Goal: Task Accomplishment & Management: Use online tool/utility

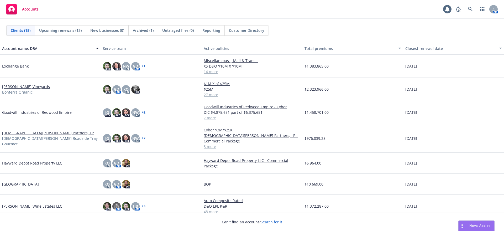
click at [15, 84] on link "[PERSON_NAME] Vineyards" at bounding box center [26, 87] width 48 height 6
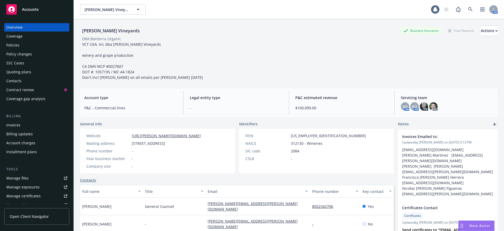
click at [22, 72] on div "Quoting plans" at bounding box center [18, 72] width 25 height 8
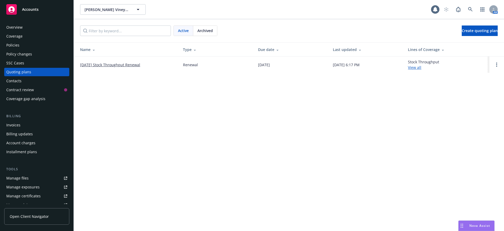
click at [119, 63] on link "[DATE] Stock Throughput Renewal" at bounding box center [110, 65] width 60 height 6
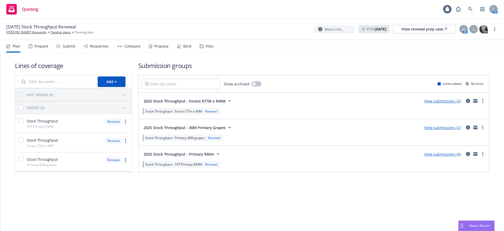
click at [206, 45] on div "Files" at bounding box center [210, 46] width 8 height 4
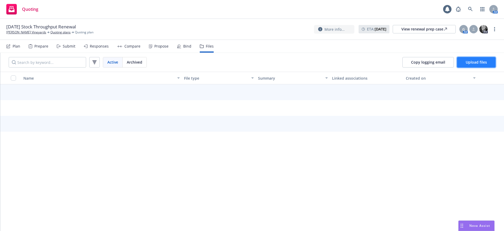
click at [474, 60] on span "Upload files" at bounding box center [476, 62] width 21 height 5
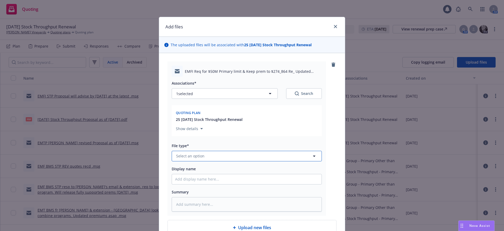
click at [178, 155] on span "Select an option" at bounding box center [190, 156] width 28 height 6
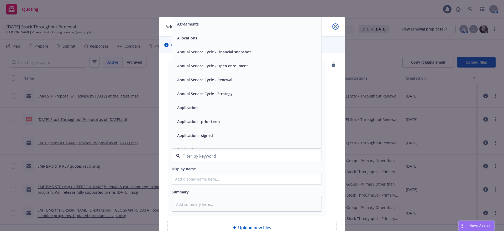
click at [334, 25] on icon "close" at bounding box center [335, 26] width 3 height 3
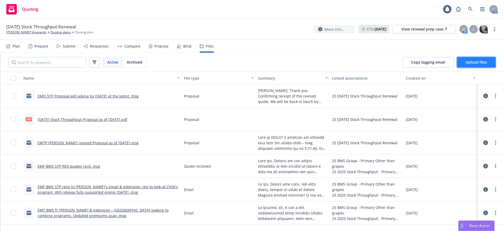
click at [468, 60] on span "Upload files" at bounding box center [476, 62] width 21 height 5
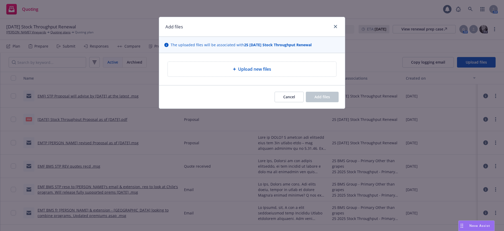
type textarea "x"
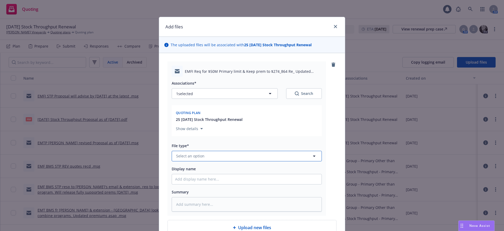
click at [175, 151] on button "Select an option" at bounding box center [247, 156] width 150 height 10
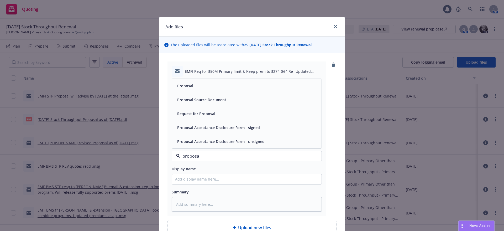
type input "proposal"
click at [179, 84] on span "Proposal" at bounding box center [185, 86] width 16 height 6
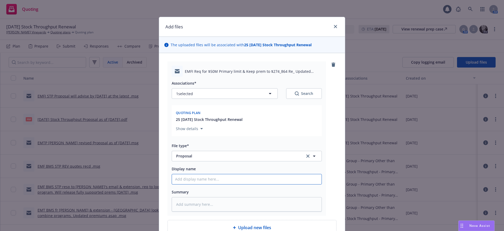
click at [172, 178] on input "Display name" at bounding box center [247, 179] width 150 height 10
type textarea "x"
type input "E"
type textarea "x"
type input "EM"
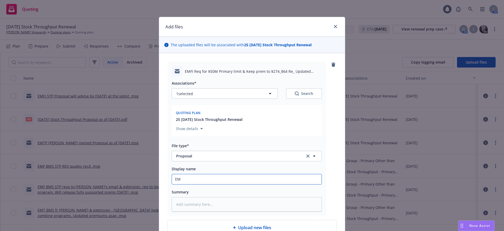
type textarea "x"
type input "EMF"
type textarea "x"
type input "EMFI"
type textarea "x"
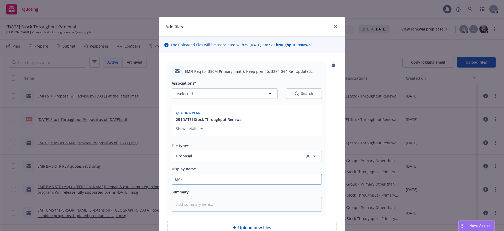
type input "EMFI"
type textarea "x"
type input "EMFI r"
type textarea "x"
type input "EMFI re"
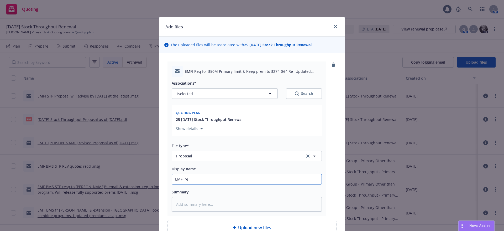
type textarea "x"
type input "EMFI req"
type textarea "x"
type input "EMFI req"
type textarea "x"
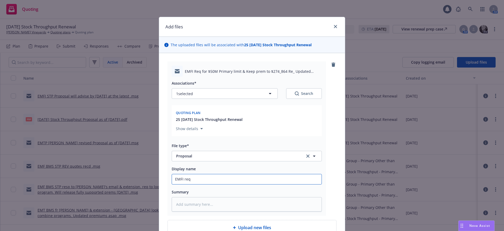
type input "EMFI req f"
type textarea "x"
type input "EMFI req fo"
type textarea "x"
type input "EMFI req for"
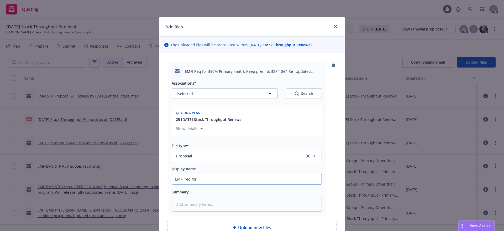
type textarea "x"
type input "EMFI req for"
type textarea "x"
type input "EMFI req for $"
type textarea "x"
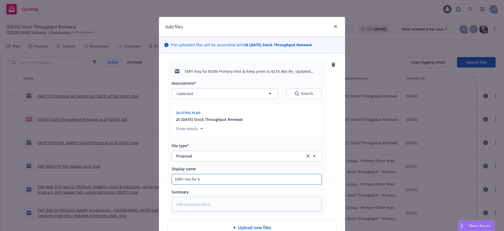
type input "EMFI req for $5"
type textarea "x"
type input "EMFI req for $50"
type textarea "x"
type input "EMFI req for $50M"
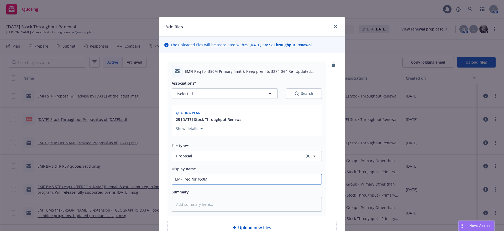
type textarea "x"
type input "EMFI req for $50M"
type textarea "x"
type input "EMFI req for $50M P"
type textarea "x"
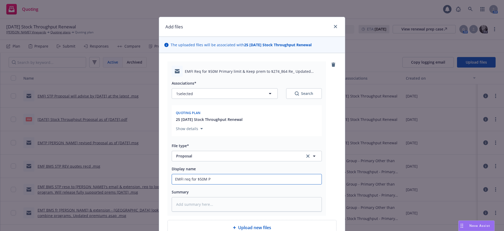
type input "EMFI req for $50M Pr"
type textarea "x"
type input "EMFI req for $50M Pri"
type textarea "x"
type input "EMFI req for $50M Prim"
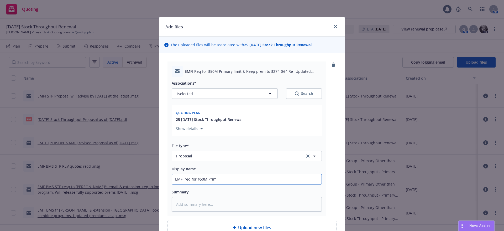
type textarea "x"
type input "EMFI req for $50M Primar"
type textarea "x"
type input "EMFI req for $50M Primary"
type textarea "x"
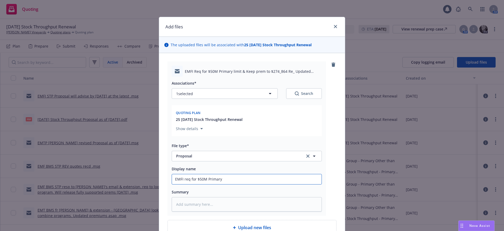
type input "EMFI req for $50M Primary"
type textarea "x"
type input "EMFI req for $50M Primary l"
type textarea "x"
type input "EMFI req for $50M Primary li"
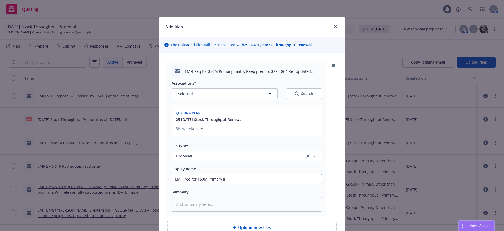
type textarea "x"
type input "EMFI req for $50M Primary lim"
type textarea "x"
type input "EMFI req for $50M Primary limi"
type textarea "x"
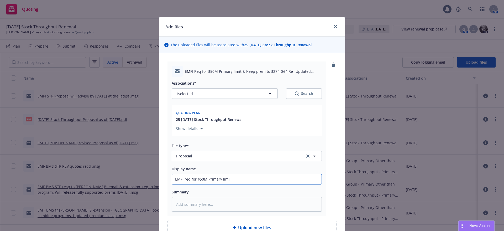
type input "EMFI req for $50M Primary limit"
type textarea "x"
type input "EMFI req for $50M Primary limit"
type textarea "x"
type input "EMFI req for $50M Primary limit ("
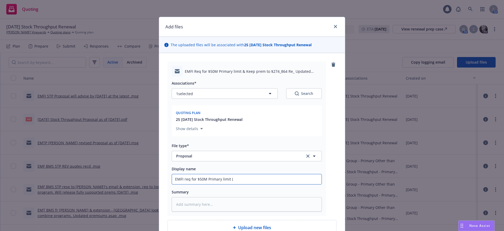
type textarea "x"
type input "EMFI req for $50M Primary limit (v"
type textarea "x"
type input "EMFI req for $50M Primary limit (vs"
type textarea "x"
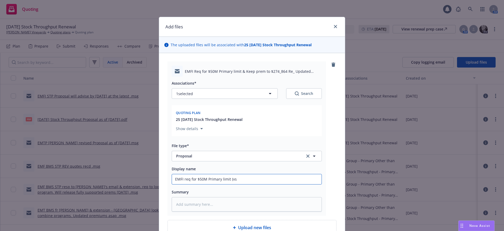
type input "EMFI req for $50M Primary limit (vs"
type textarea "x"
type input "EMFI req for $50M Primary limit (vs $"
type textarea "x"
type input "EMFI req for $50M Primary limit (vs $4"
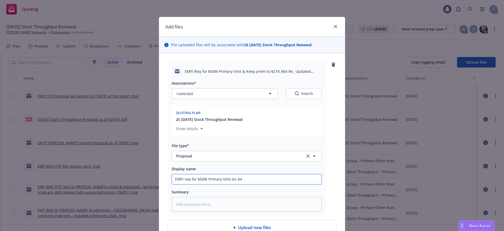
type textarea "x"
type input "EMFI req for $50M Primary limit (vs $40"
type textarea "x"
type input "EMFI req for $50M Primary limit (vs $40M"
type textarea "x"
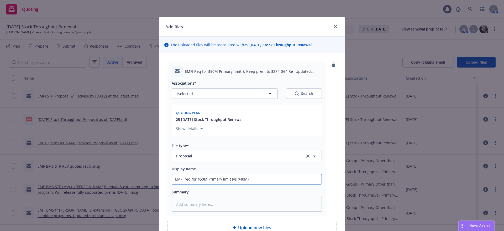
type input "EMFI req for $50M Primary limit (vs $40M)"
click at [172, 199] on textarea at bounding box center [247, 204] width 150 height 14
paste textarea "Gail and Ken: We have reviewed the revised BMS quote and are very happy with th…"
type textarea "x"
type textarea "Gail and Ken: We have reviewed the revised BMS quote and are very happy with th…"
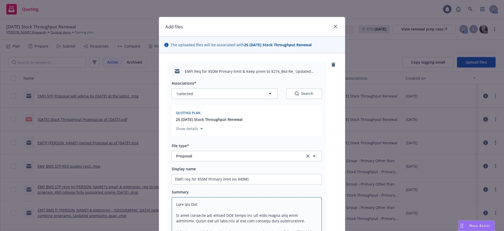
scroll to position [438, 0]
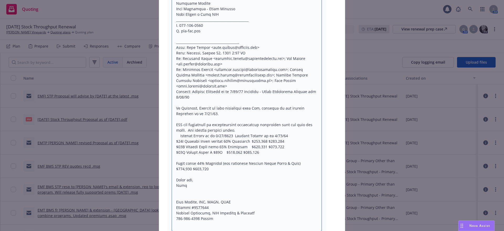
type textarea "x"
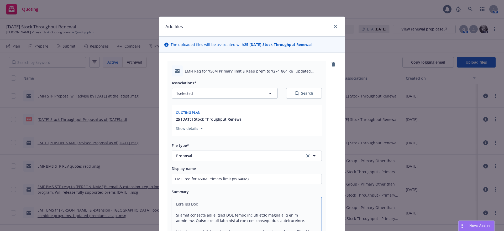
scroll to position [0, 0]
type textarea "Gail and Ken: We have reviewed the revised BMS quote and are very happy with th…"
click at [249, 178] on input "EMFI req for $50M Primary limit (vs $40M)" at bounding box center [247, 179] width 150 height 10
type textarea "x"
type input "EMFI req for $50M Primary limit (vs $40M)"
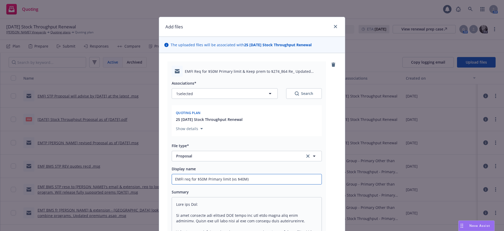
type textarea "x"
type input "EMFI req for $50M Primary limit (vs $40M) @"
type textarea "x"
type input "EMFI req for $50M Primary limit (vs $40M) @"
type textarea "x"
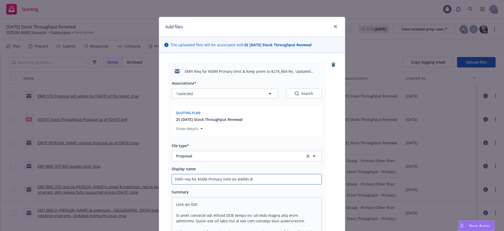
type input "EMFI req for $50M Primary limit (vs $40M) @ $"
type textarea "x"
type input "EMFI req for $50M Primary limit (vs $40M) @ $2"
type textarea "x"
type input "EMFI req for $50M Primary limit (vs $40M) @ $27"
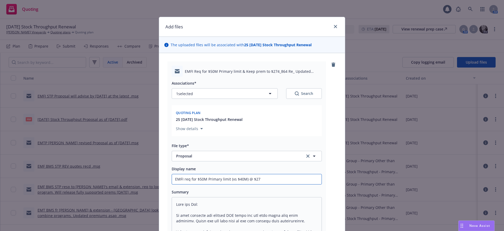
type textarea "x"
type input "EMFI req for $50M Primary limit (vs $40M) @ $274"
type textarea "x"
type input "EMFI req for $50M Primary limit (vs $40M) @ $274,"
type textarea "x"
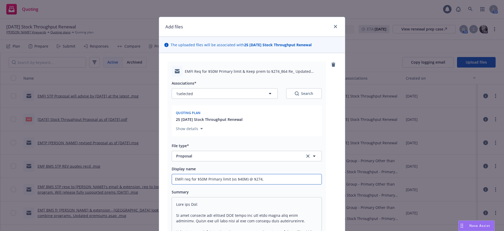
type input "EMFI req for $50M Primary limit (vs $40M) @ $274,8"
type textarea "x"
type input "EMFI req for $50M Primary limit (vs $40M) @ $274,86"
type textarea "x"
type input "EMFI req for $50M Primary limit (vs $40M) @ $274,860"
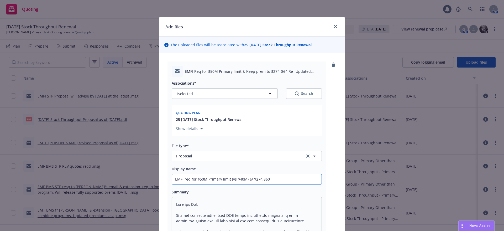
type textarea "x"
type input "EMFI req for $50M Primary limit (vs $40M) @ $274,860"
type textarea "x"
type input "EMFI req for $50M Primary limit (vs $40M) @ $274,860 ("
type textarea "x"
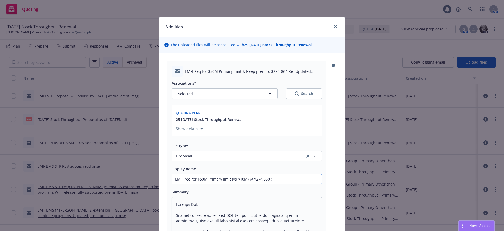
type input "EMFI req for $50M Primary limit (vs $40M) @ $274,860 (l"
type textarea "x"
type input "EMFI req for $50M Primary limit (vs $40M) @ $274,860 ("
type textarea "x"
type input "EMFI req for $50M Primary limit (vs $40M) @ $274,860 (p"
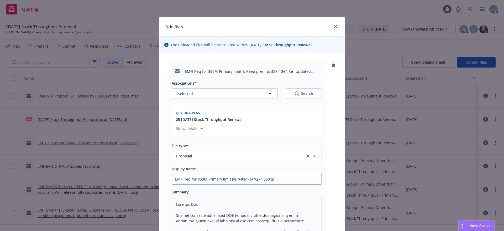
type textarea "x"
type input "EMFI req for $50M Primary limit (vs $40M) @ $274,860 (pr"
type textarea "x"
type input "EMFI req for $50M Primary limit (vs $40M) @ $274,860 (pre"
type textarea "x"
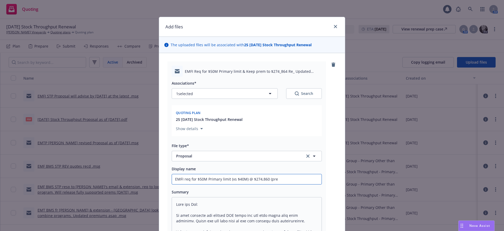
type input "EMFI req for $50M Primary limit (vs $40M) @ $274,860 (prem"
type textarea "x"
type input "EMFI req for $50M Primary limit (vs $40M) @ $274,860 (prem"
type textarea "x"
type input "EMFI req for $50M Primary limit (vs $40M) @ $274,860 (prem w"
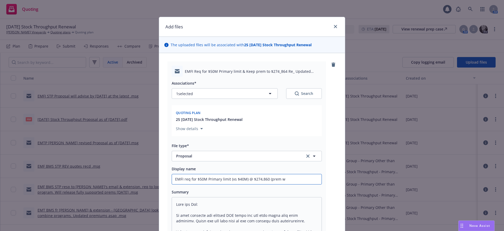
type textarea "x"
type input "EMFI req for $50M Primary limit (vs $40M) @ $274,860 (prem wi"
type textarea "x"
type input "EMFI req for $50M Primary limit (vs $40M) @ $274,860 (prem wit"
type textarea "x"
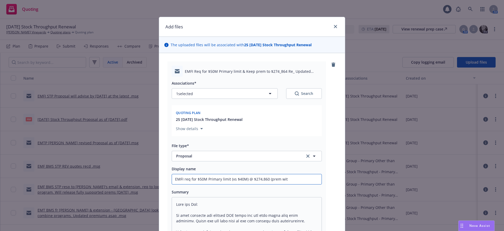
type input "EMFI req for $50M Primary limit (vs $40M) @ $274,860 (prem with"
type textarea "x"
type input "EMFI req for $50M Primary limit (vs $40M) @ $274,860 (prem with"
type textarea "x"
type input "EMFI req for $50M Primary limit (vs $40M) @ $274,860 (prem with a"
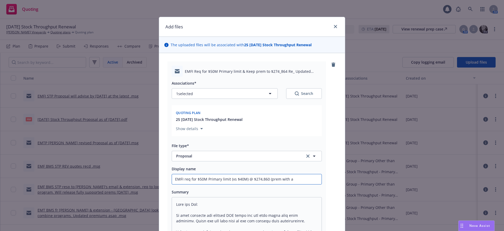
type textarea "x"
type input "EMFI req for $50M Primary limit (vs $40M) @ $274,860 (prem with al"
type textarea "x"
type input "EMFI req for $50M Primary limit (vs $40M) @ $274,860 (prem with all"
type textarea "x"
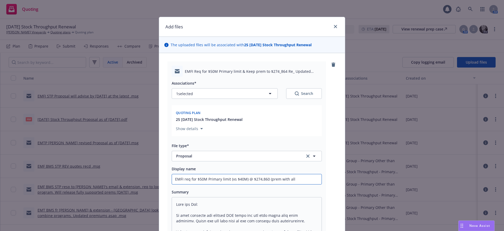
type input "EMFI req for $50M Primary limit (vs $40M) @ $274,860 (prem with all"
type textarea "x"
type input "EMFI req for $50M Primary limit (vs $40M) @ $274,860 (prem with all c"
type textarea "x"
type input "EMFI req for $50M Primary limit (vs $40M) @ $274,860 (prem with all cr"
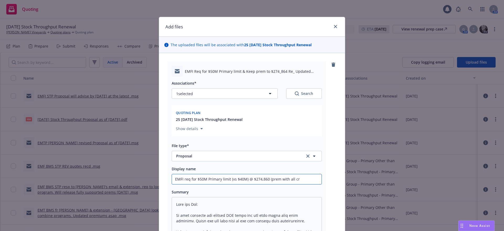
type textarea "x"
type input "EMFI req for $50M Primary limit (vs $40M) @ $274,860 (prem with all cre"
type textarea "x"
type input "EMFI req for $50M Primary limit (vs $40M) @ $274,860 (prem with all cred"
type textarea "x"
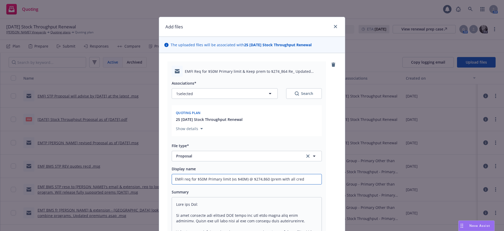
type input "EMFI req for $50M Primary limit (vs $40M) @ $274,860 (prem with all credi"
type textarea "x"
type input "EMFI req for $50M Primary limit (vs $40M) @ $274,860 (prem with all credit"
type textarea "x"
type input "EMFI req for $50M Primary limit (vs $40M) @ $274,860 (prem with all credits"
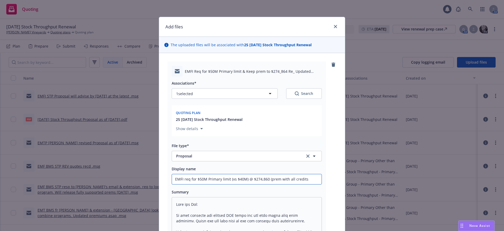
type textarea "x"
type input "EMFI req for $50M Primary limit (vs $40M) @ $274,860 (prem with all credits"
type textarea "x"
type input "EMFI req for $50M Primary limit (vs $40M) @ $274,860 ($prem with all credits"
type textarea "x"
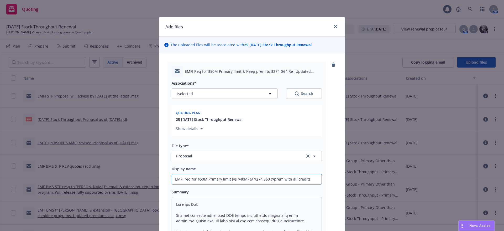
type input "EMFI req for $50M Primary limit (vs $40M) @ $274,860 ($4prem with all credits"
type textarea "x"
type input "EMFI req for $50M Primary limit (vs $40M) @ $274,860 ($40prem with all credits"
type textarea "x"
type input "EMFI req for $50M Primary limit (vs $40M) @ $274,860 ($40Mprem with all credits"
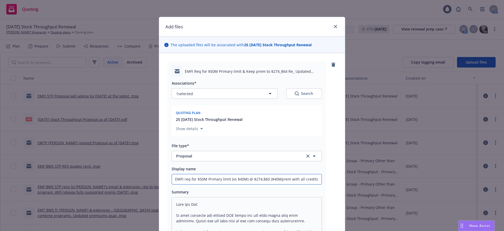
type textarea "x"
type input "EMFI req for $50M Primary limit (vs $40M) @ $274,860 ($40M prem with all credits"
type textarea "x"
type input "EMFI req for $50M Primary limit (vs $40M) @ $274,860 ($40M prem with all credits"
type textarea "x"
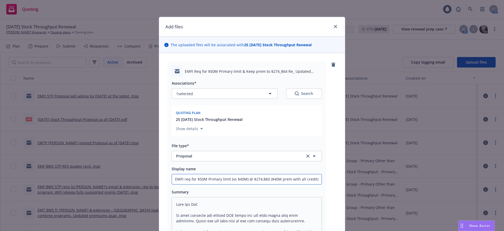
type input "EMFI req for $50M Primary limit (vs $40M) @ $274,860 ($40M prem with all credit…"
type textarea "x"
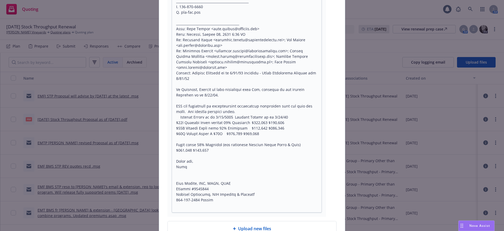
scroll to position [492, 0]
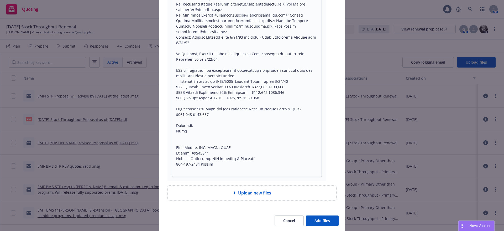
type input "EMFI req for $50M Primary limit (vs $40M) @ $274,860 ($40M prem with all credit…"
type textarea "x"
type textarea "Gail and Ken: We have reviewed the revised BMS quote and are very happy with th…"
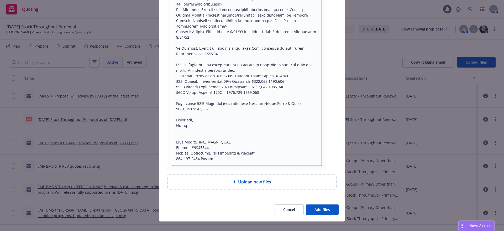
type textarea "x"
type textarea "Gail and Ken: We have reviewed the revised BMS quote and are very happy with th…"
type textarea "x"
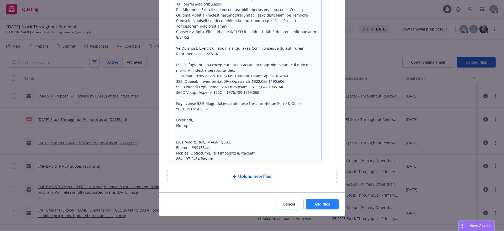
type textarea "Gail and Ken: We have reviewed the revised BMS quote and are very happy with th…"
click at [317, 202] on span "Add files" at bounding box center [321, 203] width 15 height 5
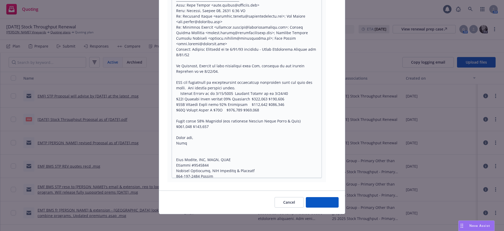
scroll to position [480, 0]
type textarea "x"
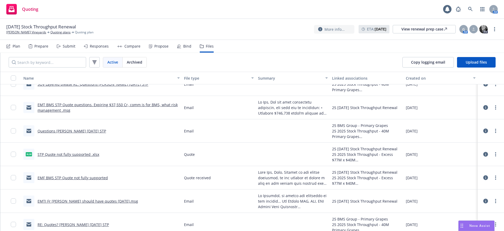
scroll to position [853, 0]
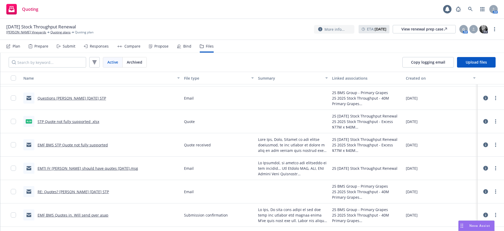
click at [192, 78] on div "File type" at bounding box center [216, 78] width 64 height 6
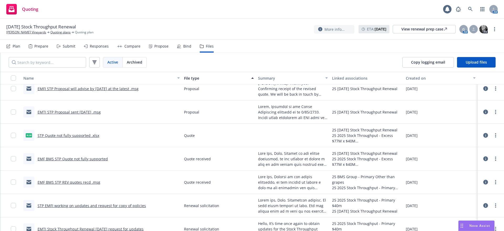
scroll to position [1542, 0]
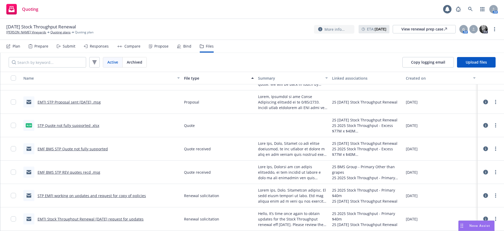
click at [79, 148] on link "EMF BMS STP Quote not fully supported" at bounding box center [73, 148] width 70 height 5
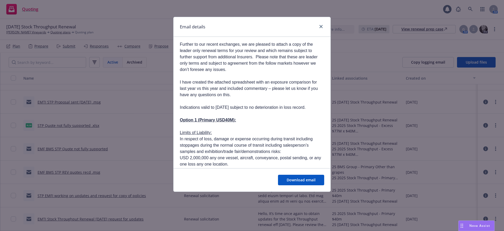
scroll to position [98, 0]
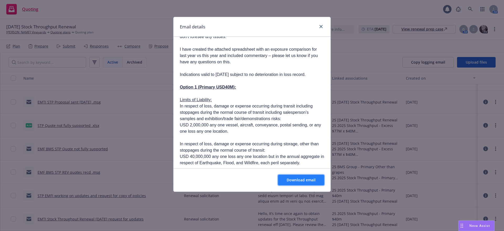
click at [298, 178] on span "Download email" at bounding box center [301, 179] width 29 height 5
click at [321, 24] on link "close" at bounding box center [321, 26] width 6 height 6
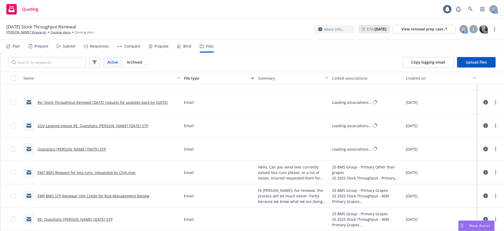
scroll to position [1050, 0]
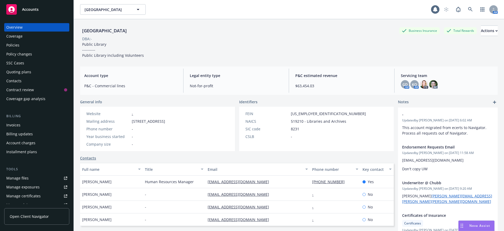
click at [9, 53] on div "Policy changes" at bounding box center [19, 54] width 26 height 8
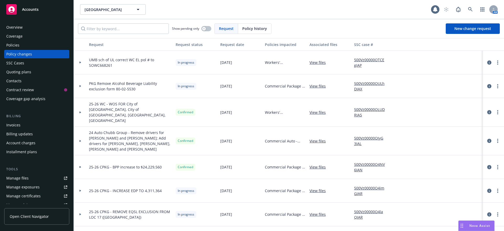
click at [12, 44] on div "Policies" at bounding box center [12, 45] width 13 height 8
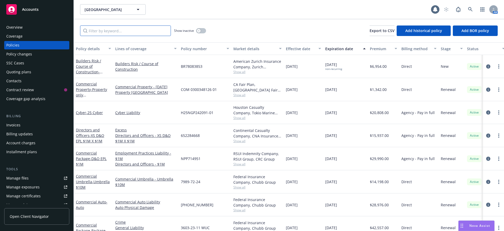
click at [92, 30] on input "Filter by keyword..." at bounding box center [125, 30] width 91 height 10
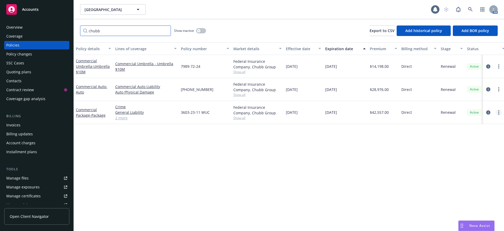
type input "chubb"
click at [500, 111] on link "more" at bounding box center [499, 112] width 6 height 6
click at [477, 186] on link "Copy logging email" at bounding box center [471, 186] width 62 height 10
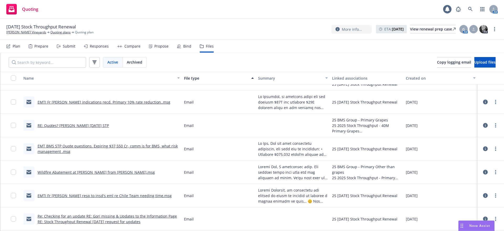
scroll to position [164, 0]
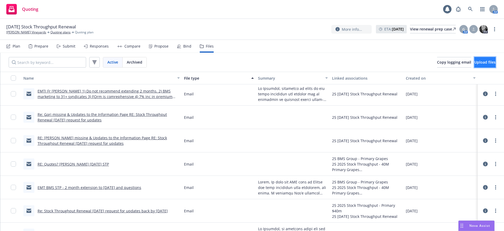
click at [474, 61] on button "Upload files" at bounding box center [484, 62] width 21 height 10
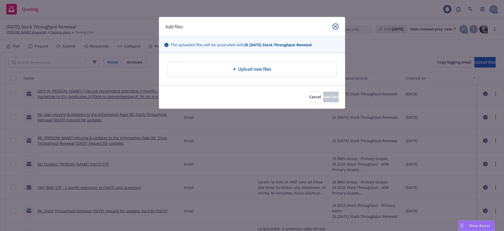
click at [336, 24] on link "close" at bounding box center [335, 26] width 6 height 6
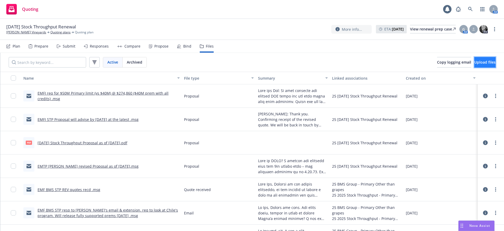
click at [474, 60] on span "Upload files" at bounding box center [484, 62] width 21 height 5
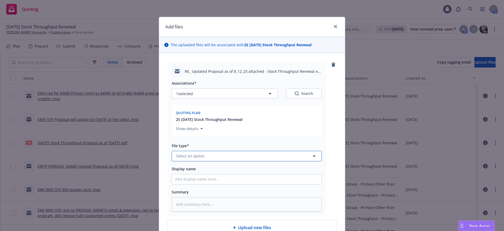
click at [178, 155] on span "Select an option" at bounding box center [190, 156] width 28 height 6
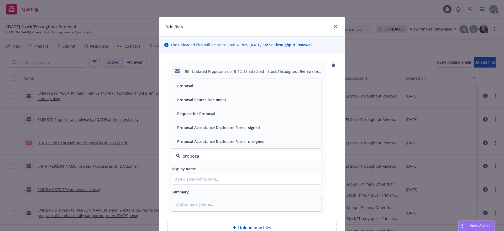
type input "proposal"
click at [183, 83] on span "Proposal" at bounding box center [185, 86] width 16 height 6
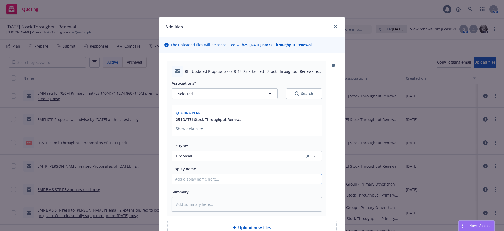
click at [172, 177] on input "Display name" at bounding box center [247, 179] width 150 height 10
type textarea "x"
type input "E"
type textarea "x"
type input "EM"
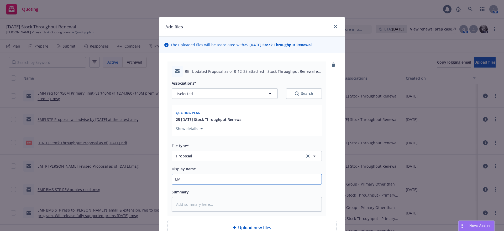
type textarea "x"
type input "EMT"
type textarea "x"
type input "EMTI"
type textarea "x"
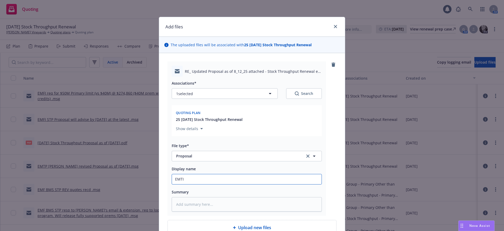
type input "EMTI"
type textarea "x"
type input "EMTI f"
type textarea "x"
type input "EMTI fr"
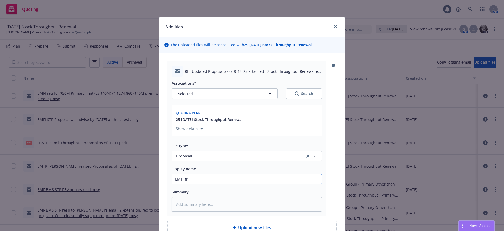
type textarea "x"
type input "EMTI fr"
type textarea "x"
type input "EMTI fr K"
type textarea "x"
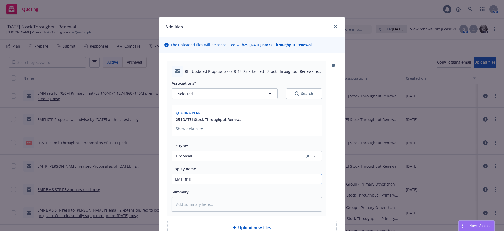
type input "EMTI fr Ke"
type textarea "x"
type input "EMTI fr [PERSON_NAME]"
type textarea "x"
type input "EMTI fr [PERSON_NAME]"
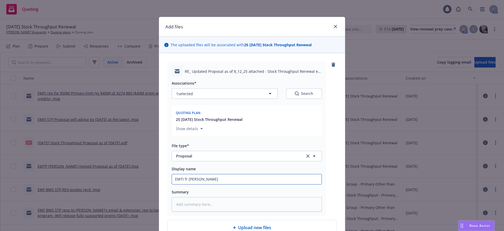
type textarea "x"
type input "EMTI fr [PERSON_NAME]"
type textarea "x"
type input "EMTI fr [PERSON_NAME]"
type textarea "x"
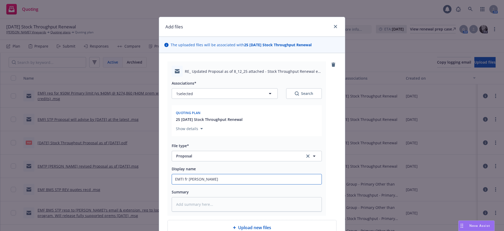
type input "EMTI fr [PERSON_NAME]"
type textarea "x"
type input "EMTI fr [PERSON_NAME] resp"
type textarea "x"
type input "EMTI fr [PERSON_NAME] resp"
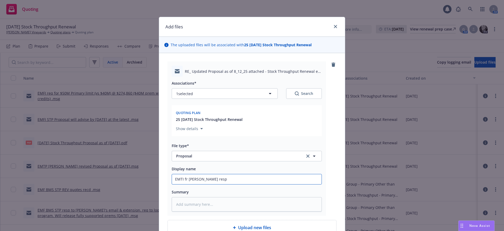
type textarea "x"
type input "EMTI fr [PERSON_NAME] resp t"
type textarea "x"
type input "EMTI fr [PERSON_NAME] resp to"
type textarea "x"
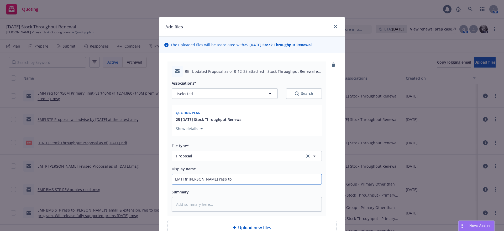
type input "EMTI fr [PERSON_NAME] resp to"
type textarea "x"
type input "EMTI fr [PERSON_NAME] resp to re"
type textarea "x"
type input "EMTI fr [PERSON_NAME] resp to req"
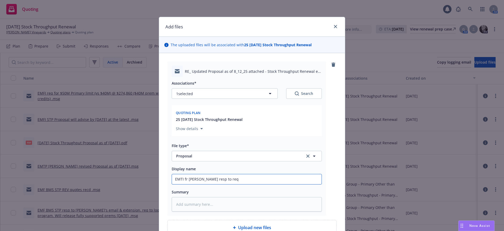
type textarea "x"
type input "EMTI fr [PERSON_NAME] resp to req"
type textarea "x"
type input "EMTI fr [PERSON_NAME] resp to req f"
type textarea "x"
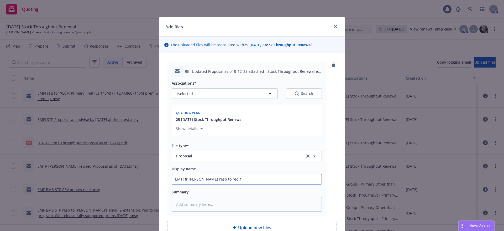
type input "EMTI fr [PERSON_NAME] resp to req fo"
type textarea "x"
type input "EMTI fr [PERSON_NAME] resp to req for"
type textarea "x"
type input "EMTI fr [PERSON_NAME] resp to req for"
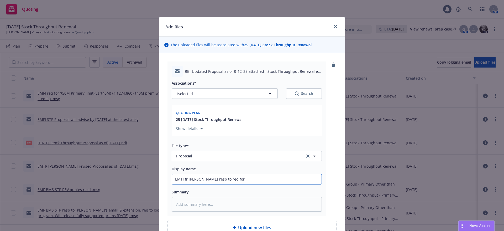
type textarea "x"
type input "EMTI fr [PERSON_NAME] resp to req for $"
type textarea "x"
type input "EMTI fr [PERSON_NAME] resp to req for $5"
type textarea "x"
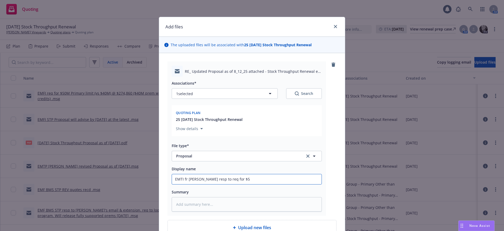
type input "EMTI fr [PERSON_NAME] resp to req for $50"
type textarea "x"
type input "EMTI fr [PERSON_NAME] resp to req for $50M"
type textarea "x"
type input "EMTI fr [PERSON_NAME] resp to req for $50M"
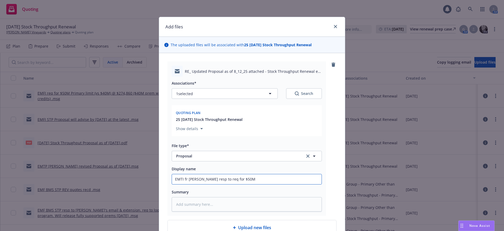
type textarea "x"
type input "EMTI fr [PERSON_NAME] resp to req for $50M P"
type textarea "x"
type input "EMTI fr [PERSON_NAME] resp to req for $50M Pr"
type textarea "x"
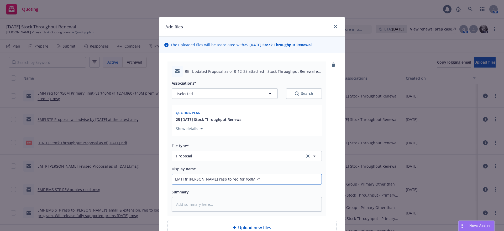
type input "EMTI fr [PERSON_NAME] resp to req for $50M Pri"
type textarea "x"
type input "EMTI fr [PERSON_NAME] resp to req for $50M Prim"
type textarea "x"
type input "EMTI fr [PERSON_NAME] resp to req for $50M Prima"
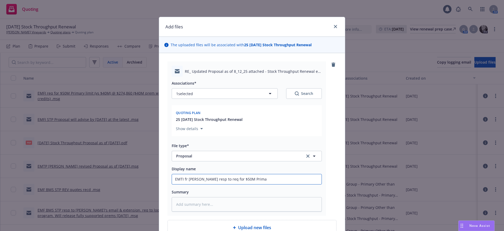
type textarea "x"
type input "EMTI fr [PERSON_NAME] resp to req for $50M Primar"
type textarea "x"
type input "EMTI fr [PERSON_NAME] resp to req for $50M Primary"
type textarea "x"
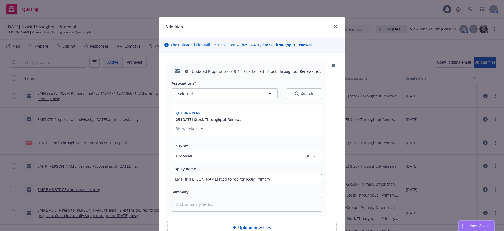
type input "EMTI fr [PERSON_NAME] resp to req for $50M Primary"
type textarea "x"
type input "EMTI fr [PERSON_NAME] resp to req for $50M Primary l"
type textarea "x"
type input "EMTI fr [PERSON_NAME] resp to req for $50M Primary li"
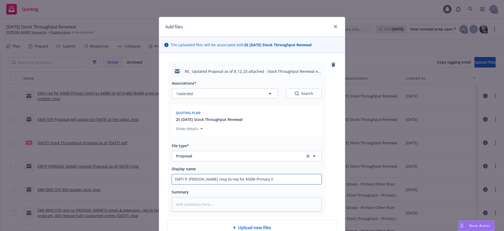
type textarea "x"
type input "EMTI fr [PERSON_NAME] resp to req for $50M Primary lim"
type textarea "x"
type input "EMTI fr [PERSON_NAME] resp to req for $50M Primary limi"
type textarea "x"
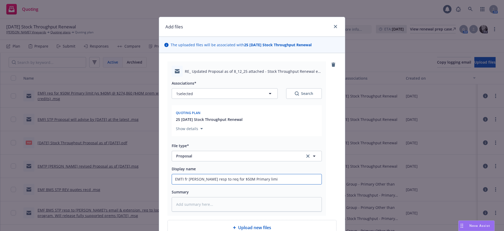
type input "EMTI fr [PERSON_NAME] resp to req for $50M Primary limit"
type textarea "x"
type input "EMTI fr [PERSON_NAME] resp to req for $50M Primary limit"
type textarea "x"
type input "EMTI fr [PERSON_NAME] resp to req for $50M Primary limit a"
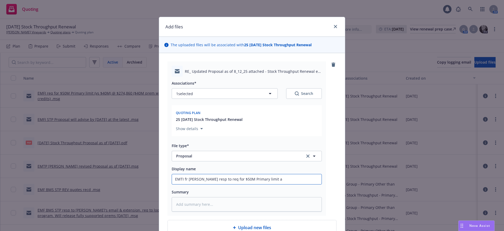
type textarea "x"
type input "EMTI fr [PERSON_NAME] resp to req for $50M Primary limit an"
type textarea "x"
type input "EMTI fr [PERSON_NAME] resp to req for $50M Primary limit a"
type textarea "x"
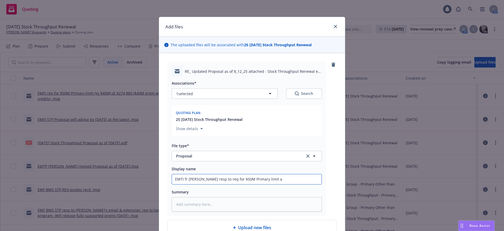
type input "EMTI fr [PERSON_NAME] resp to req for $50M Primary limit"
type textarea "x"
type input "EMTI fr [PERSON_NAME] resp to req for $50M Primary limit @"
type textarea "x"
type input "EMTI fr [PERSON_NAME] resp to req for $50M Primary limit @"
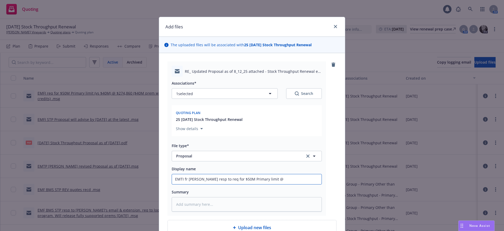
type textarea "x"
type input "EMTI fr [PERSON_NAME] resp to req for $50M Primary limit @ 2"
type textarea "x"
type input "EMTI fr [PERSON_NAME] resp to req for $50M Primary limit @ 27"
type textarea "x"
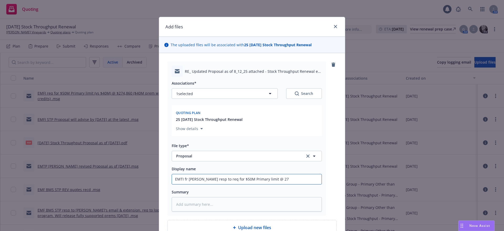
type input "EMTI fr [PERSON_NAME] resp to req for $50M Primary limit @ 274"
type textarea "x"
type input "EMTI fr [PERSON_NAME] resp to req for $50M Primary limit @ 274,"
type textarea "x"
type input "EMTI fr [PERSON_NAME] resp to req for $50M Primary limit @ 274,8"
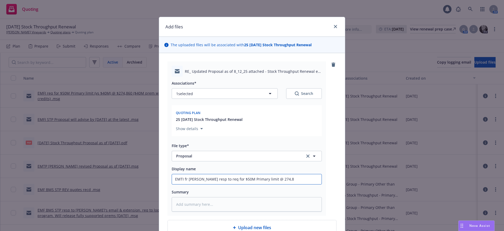
type textarea "x"
type input "EMTI fr [PERSON_NAME] resp to req for $50M Primary limit @ 274,86"
type textarea "x"
type input "EMTI fr [PERSON_NAME] resp to req for $50M Primary limit @ 274,860"
type textarea "x"
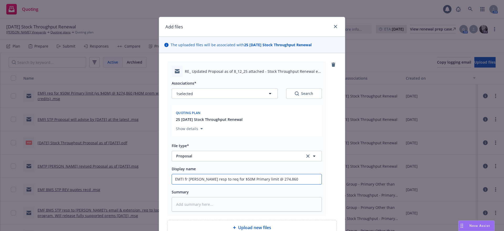
type input "EMTI fr [PERSON_NAME] resp to req for $50M Primary limit @ $274,860"
type textarea "x"
type input "EMTI fr [PERSON_NAME] resp to req for $50M Primary limit @ $274,860"
click at [175, 202] on textarea at bounding box center [247, 204] width 150 height 14
paste textarea "Lo Ipsumdol, si’am cons adi eli seddoei, temp inc utla et dol magn aliquaen. Ad…"
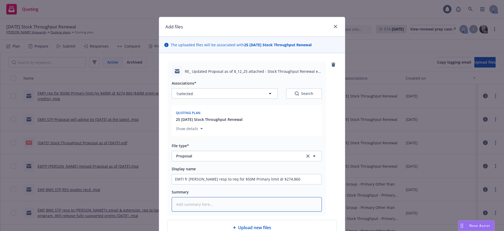
type textarea "x"
type textarea "Lo Ipsumdol, si’am cons adi eli seddoei, temp inc utla et dol magn aliquaen. Ad…"
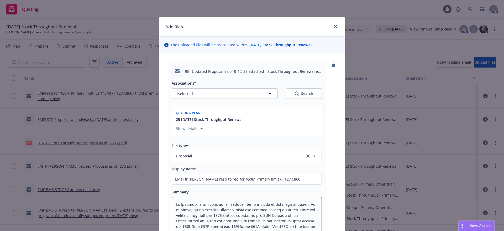
scroll to position [680, 0]
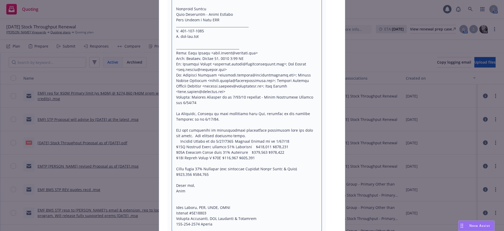
type textarea "x"
type textarea "Lo Ipsumdol, si’am cons adi eli seddoei, temp inc utla et dol magn aliquaen. Ad…"
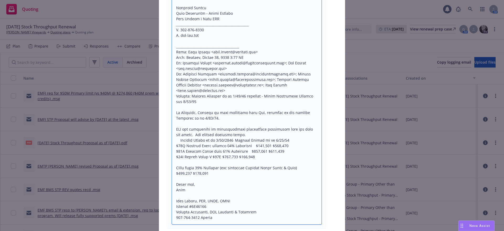
type textarea "x"
type textarea "Lo Ipsumdol, si’am cons adi eli seddoei, temp inc utla et dol magn aliquaen. Ad…"
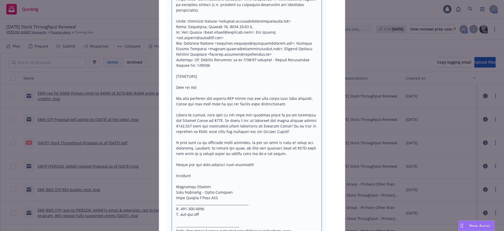
scroll to position [353, 0]
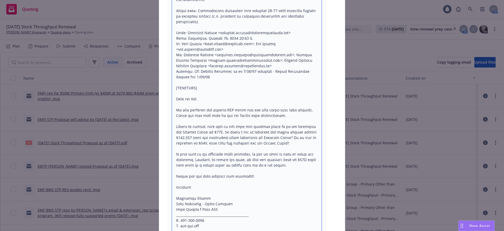
drag, startPoint x: 171, startPoint y: 86, endPoint x: 221, endPoint y: 86, distance: 50.1
click at [220, 86] on textarea at bounding box center [247, 195] width 150 height 703
type textarea "x"
type textarea "Lo Ipsumdol, si’am cons adi eli seddoei, temp inc utla et dol magn aliquaen. Ad…"
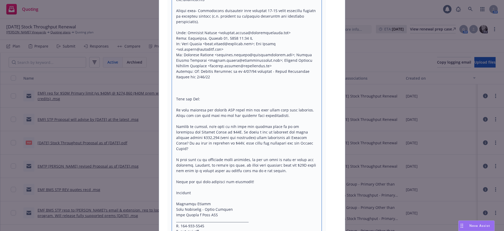
type textarea "x"
type textarea "Lo Ipsumdol, si’am cons adi eli seddoei, temp inc utla et dol magn aliquaen. Ad…"
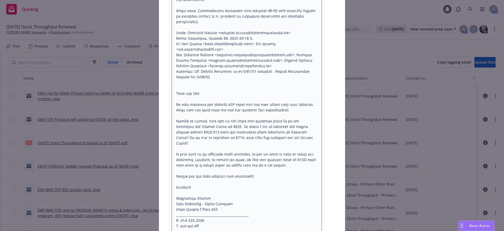
type textarea "x"
type textarea "Lo Ipsumdol, si’am cons adi eli seddoei, temp inc utla et dol magn aliquaen. Ad…"
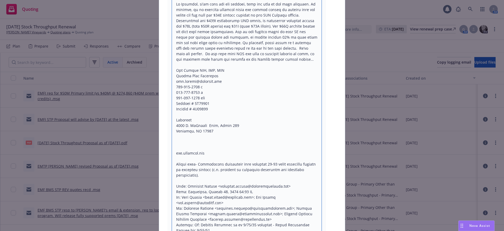
scroll to position [189, 0]
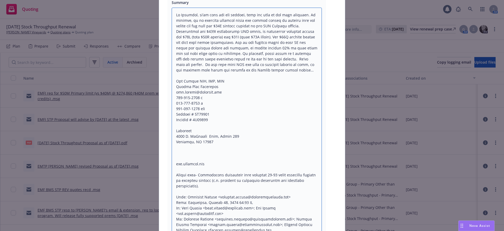
drag, startPoint x: 174, startPoint y: 104, endPoint x: 210, endPoint y: 188, distance: 91.3
type textarea "x"
type textarea "Lo Ipsumdol, si’am cons adi eli seddoei, temp inc utla et dol magn aliquaen. Ad…"
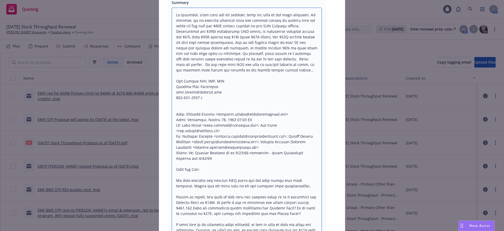
type textarea "x"
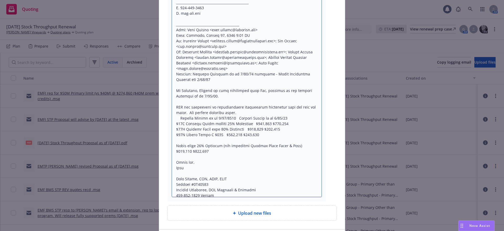
scroll to position [643, 0]
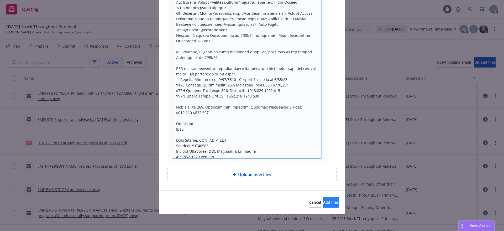
type textarea "Lo Ipsumdol, si’am cons adi eli seddoei, temp inc utla et dol magn aliquaen. Ad…"
click at [324, 199] on span "Add files" at bounding box center [330, 201] width 15 height 5
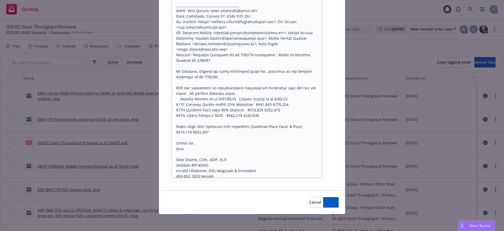
scroll to position [623, 0]
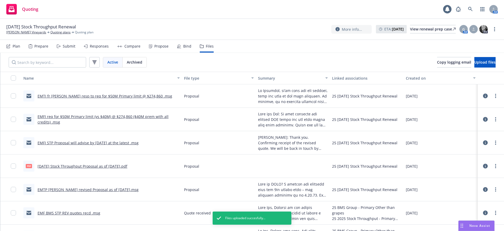
click at [68, 46] on div "Submit" at bounding box center [69, 46] width 13 height 4
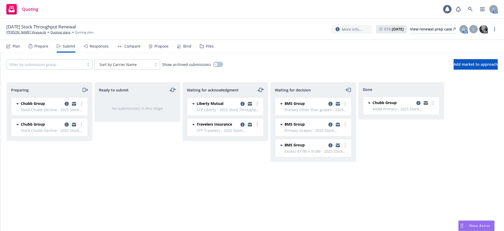
click at [330, 104] on icon "copy logging email" at bounding box center [330, 104] width 4 height 4
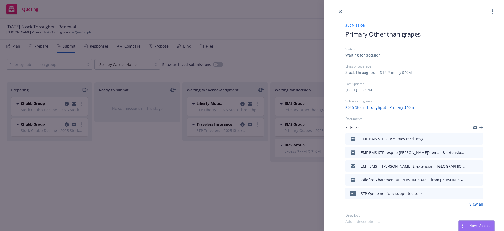
click at [482, 125] on icon "button" at bounding box center [481, 127] width 4 height 4
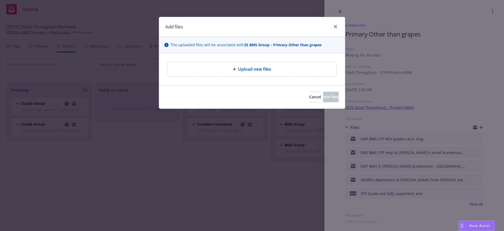
type textarea "x"
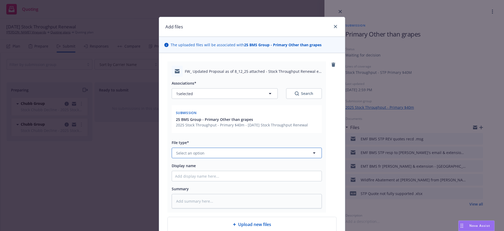
click at [186, 152] on span "Select an option" at bounding box center [190, 153] width 28 height 6
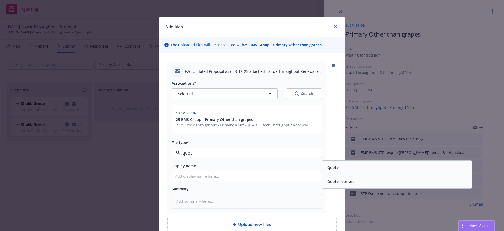
type input "quote"
click at [335, 165] on span "Quote" at bounding box center [332, 168] width 11 height 6
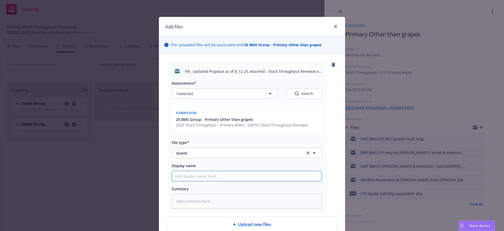
click at [173, 177] on input "Display name" at bounding box center [247, 176] width 150 height 10
type textarea "x"
type input "E"
type textarea "x"
type input "EM"
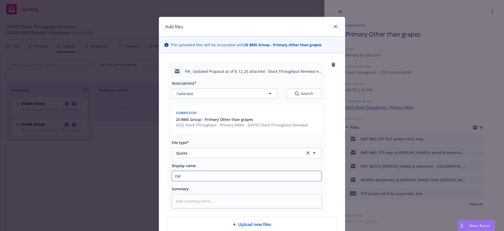
type textarea "x"
type input "EMT"
type textarea "x"
type input "EMT"
type textarea "x"
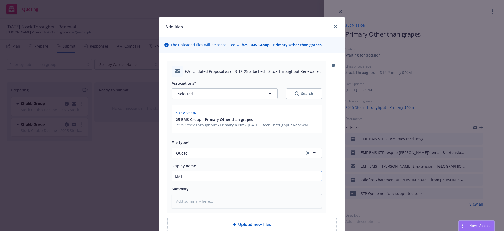
type input "EMT B"
type textarea "x"
type input "EMT BM"
type textarea "x"
type input "EMT BMS"
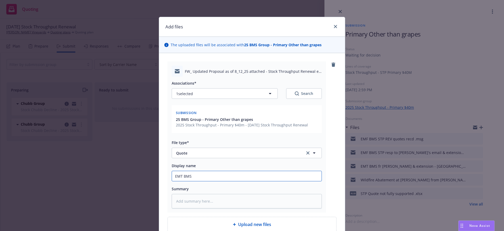
type textarea "x"
type input "EMT BMS"
type textarea "x"
type input "EMT BMS f"
type textarea "x"
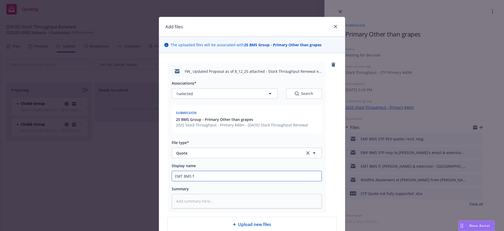
type input "EMT BMS fr"
type textarea "x"
type input "EMT BMS fr"
type textarea "x"
type input "EMT BMS fr K"
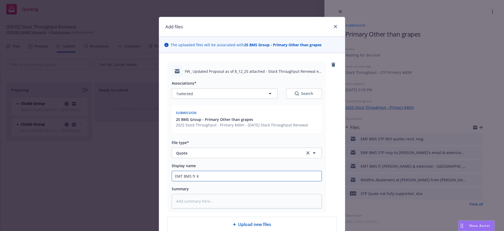
type textarea "x"
type input "EMT BMS fr Ke"
type textarea "x"
type input "EMT BMS fr [PERSON_NAME]"
type textarea "x"
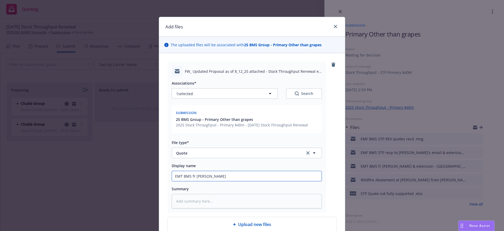
type input "EMT BMS fr [PERSON_NAME]"
type textarea "x"
type input "EMT BMS fr [PERSON_NAME] re"
type textarea "x"
type input "EMT BMS fr [PERSON_NAME] req"
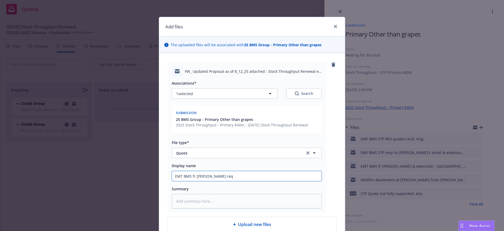
type textarea "x"
type input "EMT BMS fr [PERSON_NAME] req"
type textarea "x"
type input "EMT BMS fr [PERSON_NAME] req f"
type textarea "x"
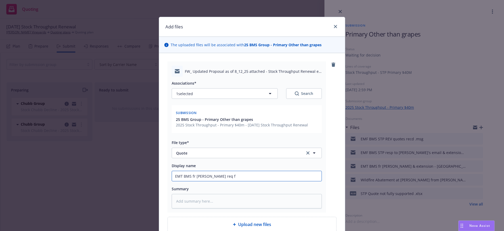
type input "EMT BMS fr [PERSON_NAME] req fo"
type textarea "x"
type input "EMT BMS fr [PERSON_NAME] req for"
type textarea "x"
type input "EMT BMS fr [PERSON_NAME] req for"
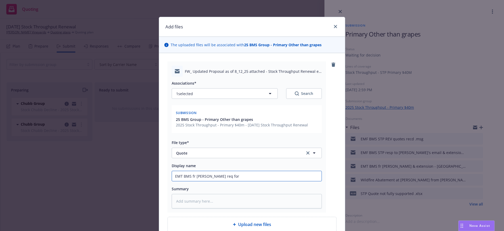
type textarea "x"
type input "EMT BMS fr [PERSON_NAME] req for $"
type textarea "x"
type input "EMT BMS fr [PERSON_NAME] req for $5"
type textarea "x"
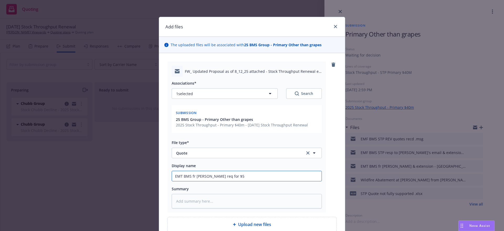
type input "EMT BMS fr [PERSON_NAME] req for $50"
type textarea "x"
type input "EMT BMS fr [PERSON_NAME] req for $50M"
type textarea "x"
type input "EMT BMS fr [PERSON_NAME] req for $50M"
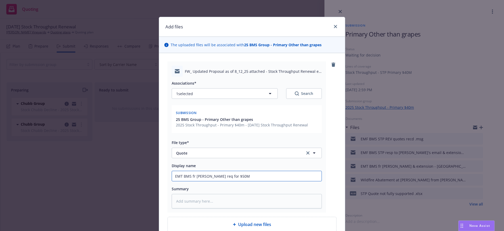
type textarea "x"
type input "EMT BMS fr [PERSON_NAME] req for $50M P"
type textarea "x"
type input "EMT BMS fr [PERSON_NAME] req for $50M Pr"
type textarea "x"
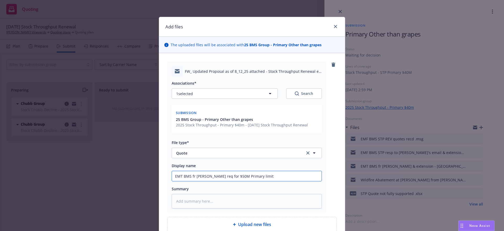
drag, startPoint x: 201, startPoint y: 176, endPoint x: 215, endPoint y: 175, distance: 14.8
click at [202, 175] on input "EMT BMS fr [PERSON_NAME] req for $50M Primary limit" at bounding box center [247, 176] width 150 height 10
click at [173, 200] on textarea at bounding box center [247, 201] width 150 height 14
paste textarea "Lo Ipsumd, Sit, am consecte a elitseddo eiusmodt in utl etdolo magnaali eni Adm…"
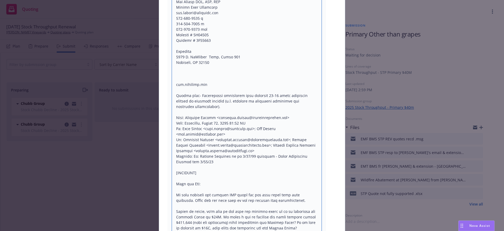
scroll to position [207, 0]
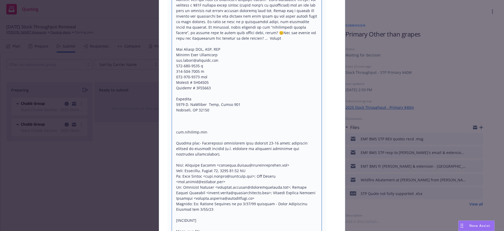
drag, startPoint x: 174, startPoint y: 71, endPoint x: 202, endPoint y: 152, distance: 86.0
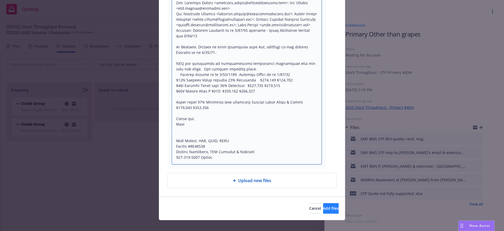
scroll to position [651, 0]
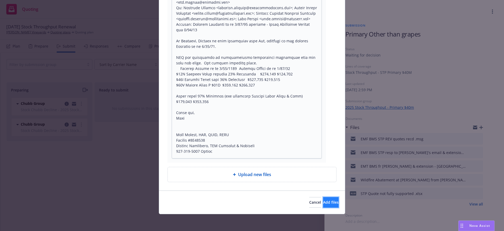
click at [323, 201] on span "Add files" at bounding box center [330, 201] width 15 height 5
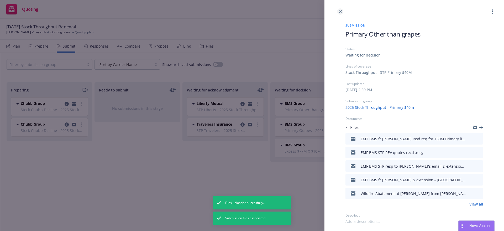
click at [339, 11] on icon "close" at bounding box center [340, 11] width 3 height 3
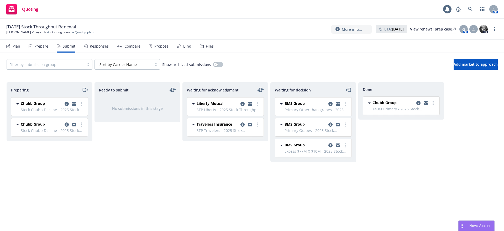
click at [21, 29] on span "[DATE] Stock Throughput Renewal" at bounding box center [41, 27] width 70 height 6
click at [22, 31] on link "[PERSON_NAME] Vineyards" at bounding box center [26, 32] width 40 height 5
